Goal: Information Seeking & Learning: Learn about a topic

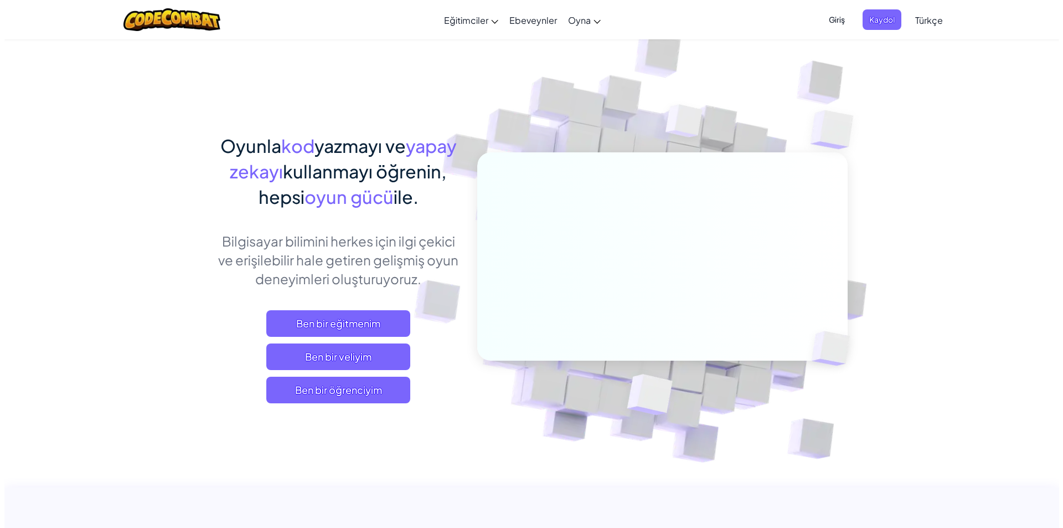
scroll to position [55, 0]
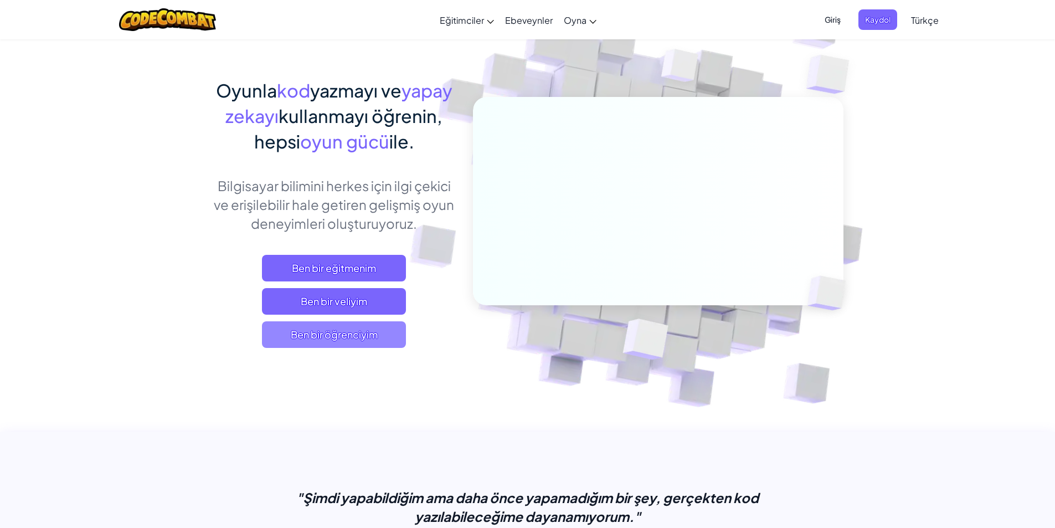
click at [340, 332] on font "Ben bir öğrenciyim" at bounding box center [334, 334] width 87 height 13
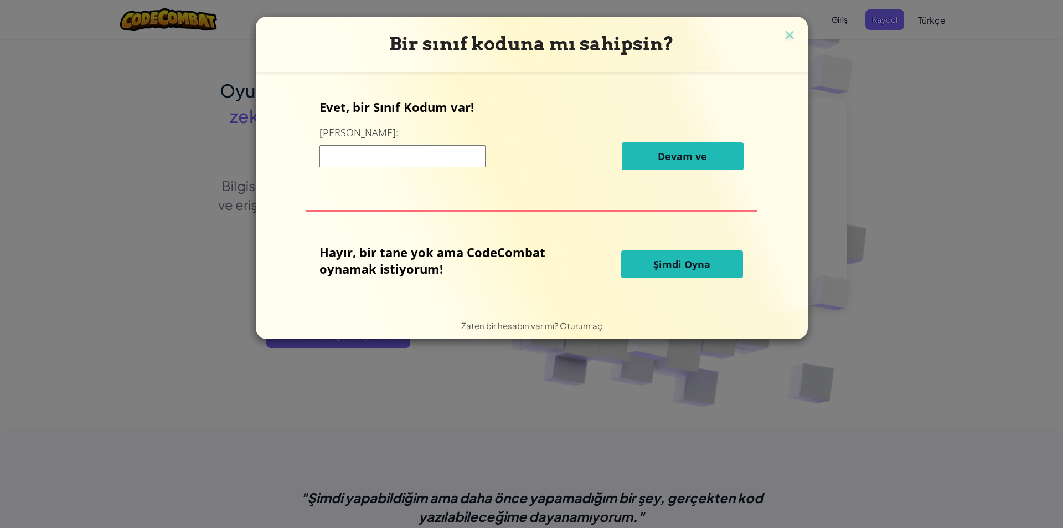
click at [679, 270] on font "Şimdi Oyna" at bounding box center [682, 264] width 57 height 13
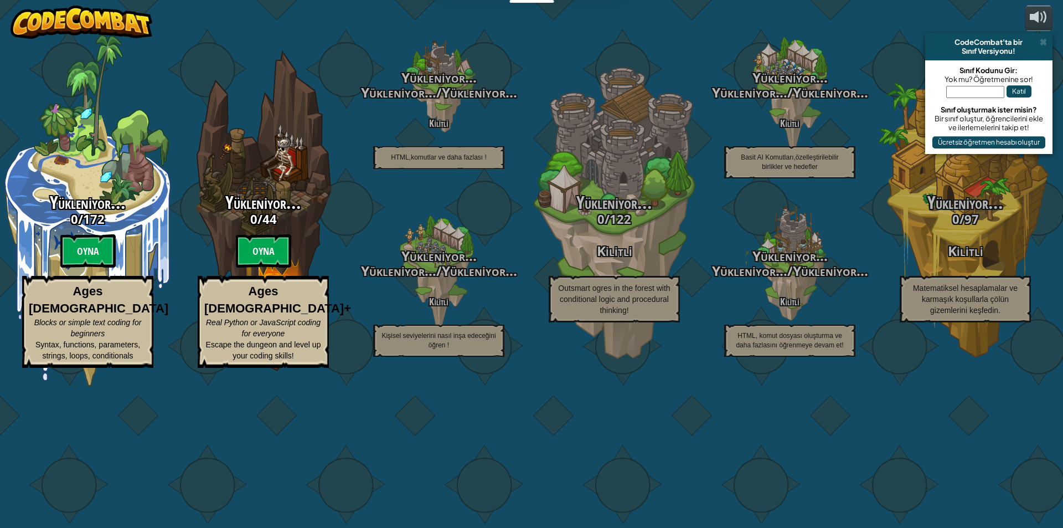
select select "tr"
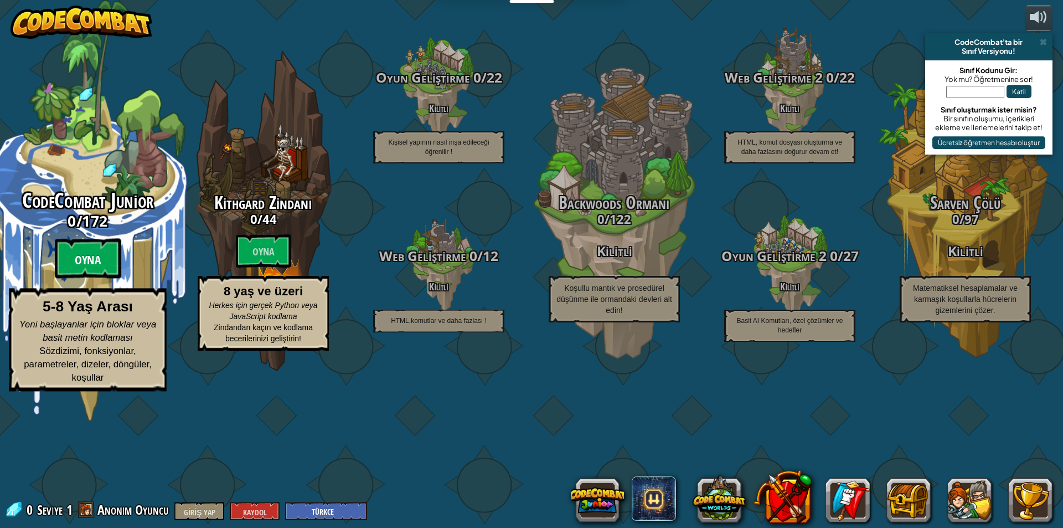
click at [91, 279] on btn "Oyna" at bounding box center [88, 259] width 66 height 40
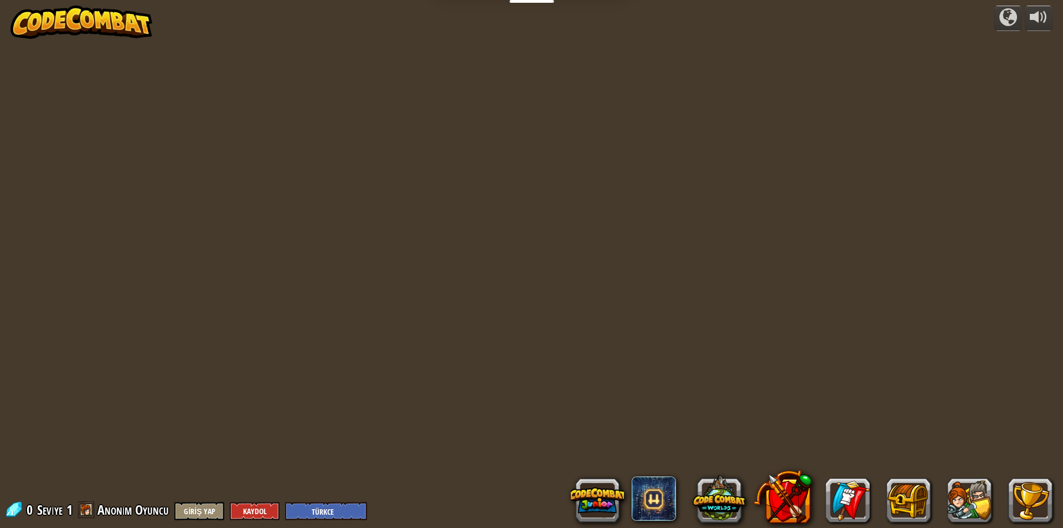
select select "tr"
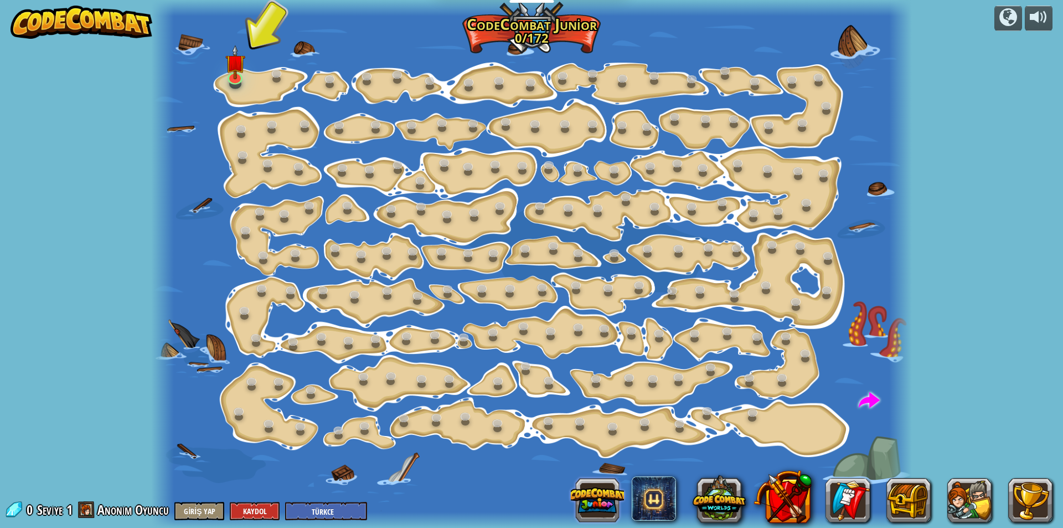
click at [595, 507] on button at bounding box center [597, 500] width 53 height 53
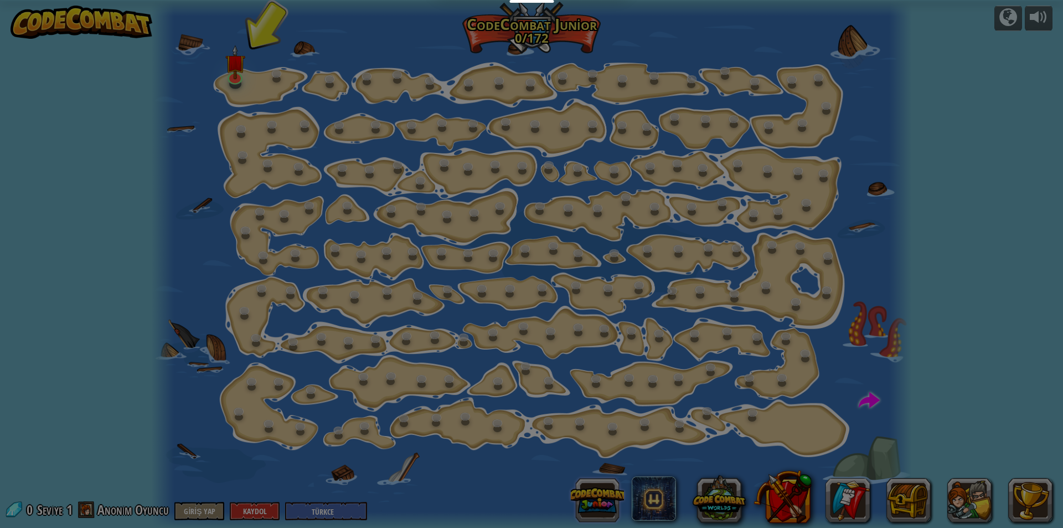
click at [596, 505] on div at bounding box center [531, 264] width 1063 height 528
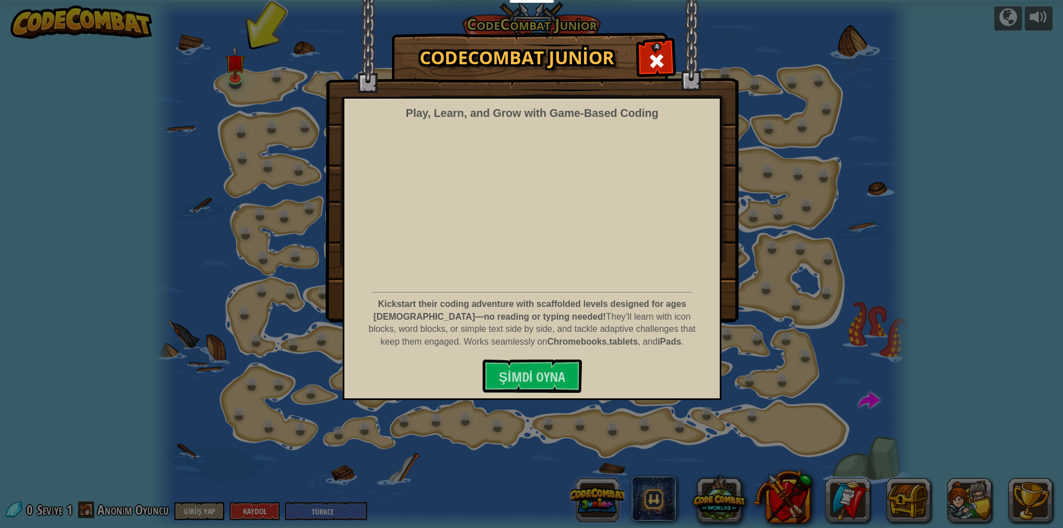
click at [596, 505] on div "CodeCombat Junior Play, Learn, and Grow with Game‑Based Coding Kickstart their …" at bounding box center [531, 264] width 1063 height 528
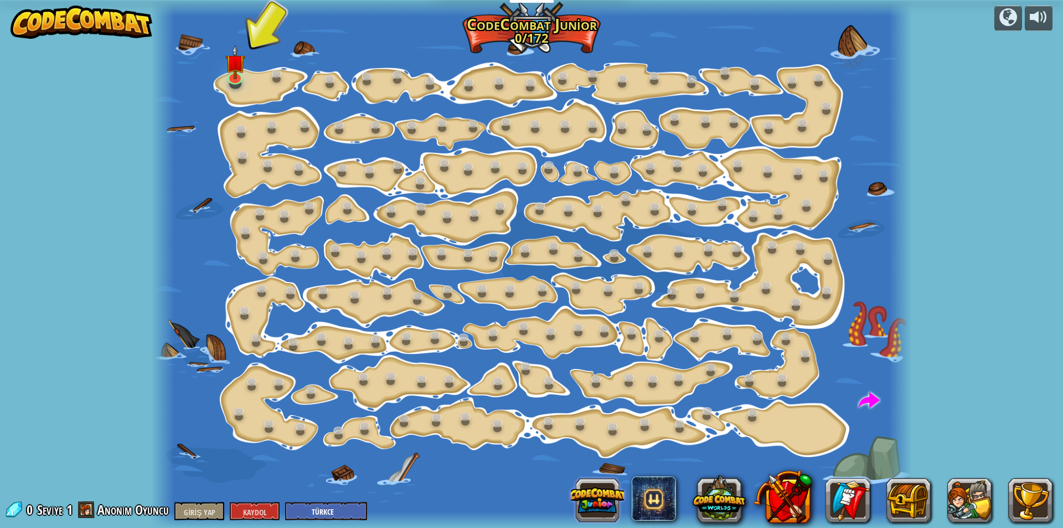
click at [596, 505] on div at bounding box center [531, 264] width 1063 height 528
click at [596, 499] on button at bounding box center [597, 500] width 53 height 53
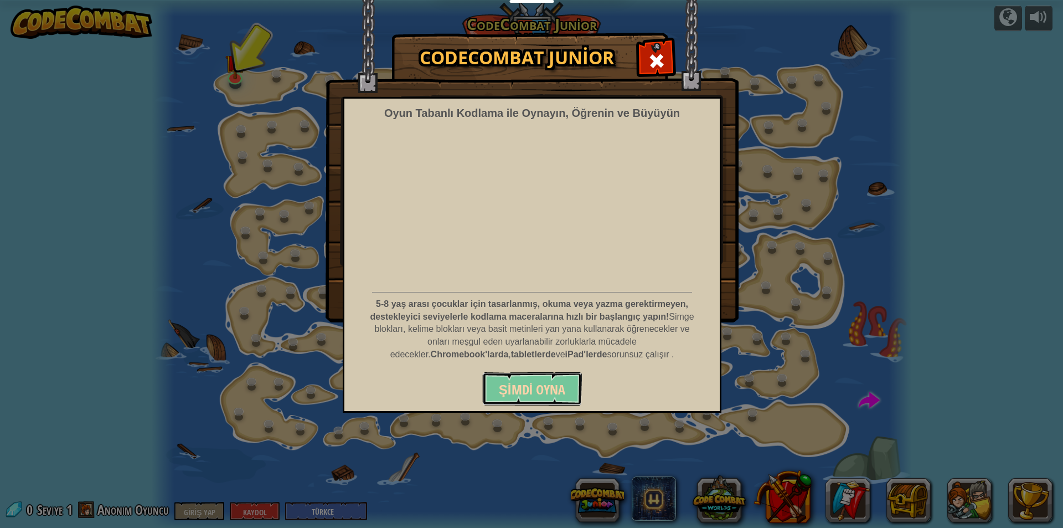
click at [549, 386] on font "Şimdi Oyna" at bounding box center [532, 389] width 66 height 18
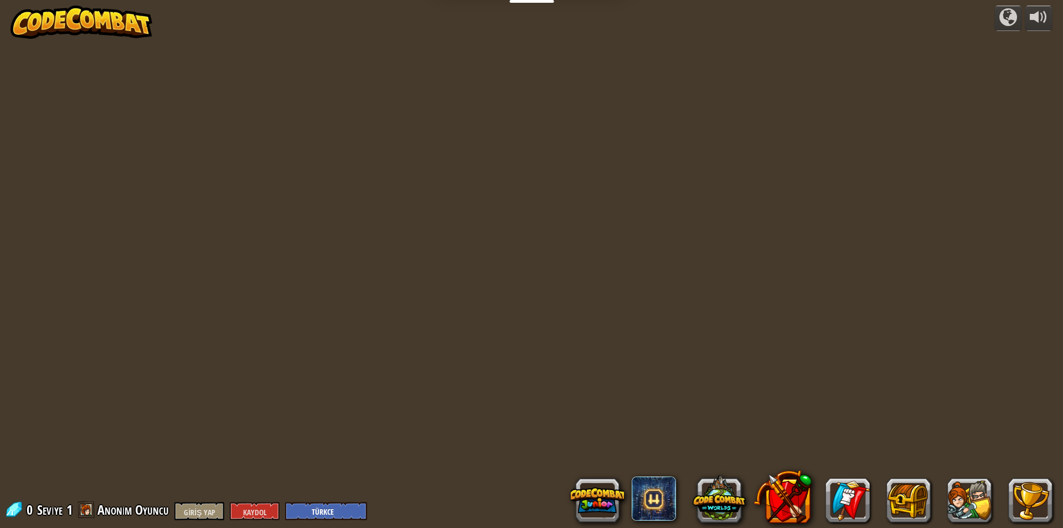
select select "tr"
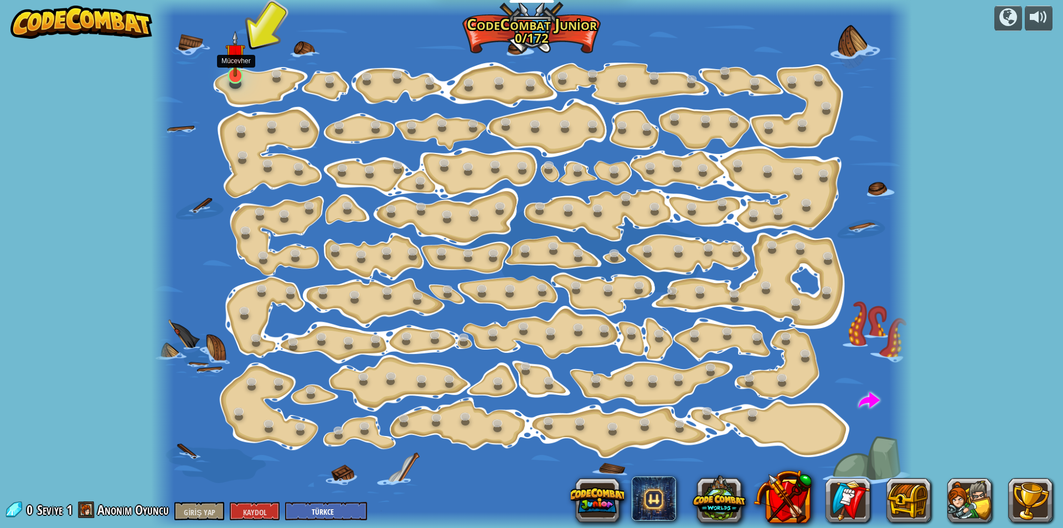
click at [229, 73] on img at bounding box center [235, 53] width 20 height 47
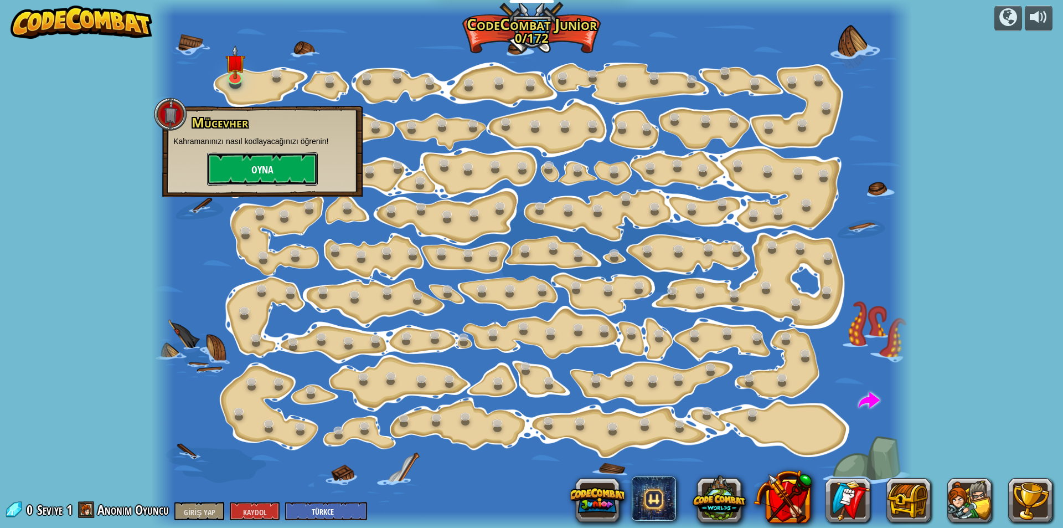
click at [232, 167] on button "Oyna" at bounding box center [262, 168] width 111 height 33
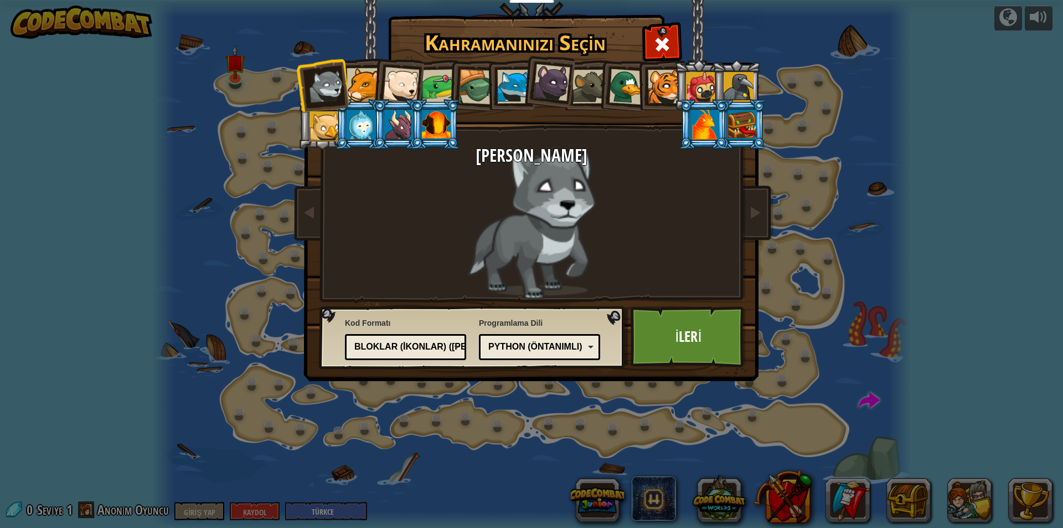
click at [667, 99] on div at bounding box center [665, 87] width 34 height 34
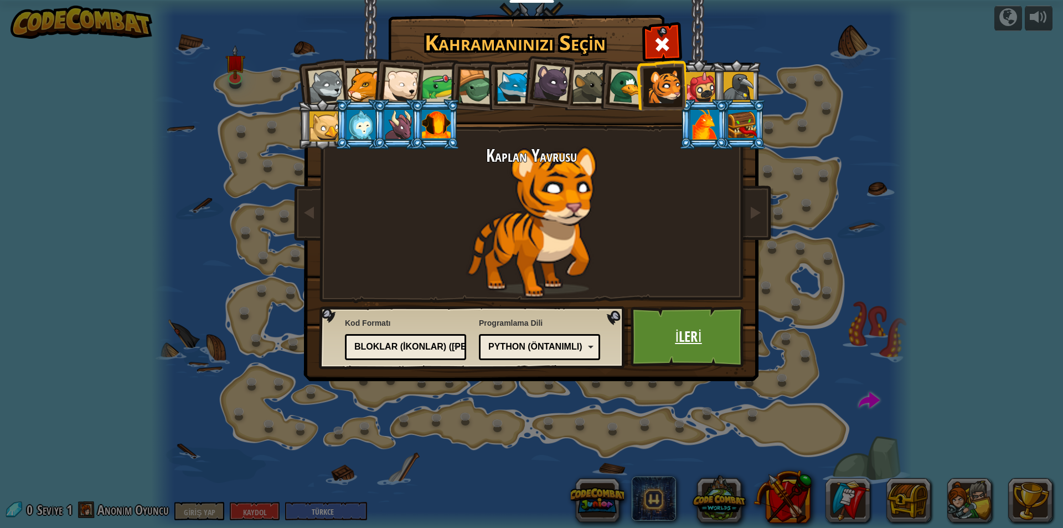
click at [714, 344] on link "İleri" at bounding box center [689, 336] width 116 height 61
